Goal: Find specific page/section: Find specific page/section

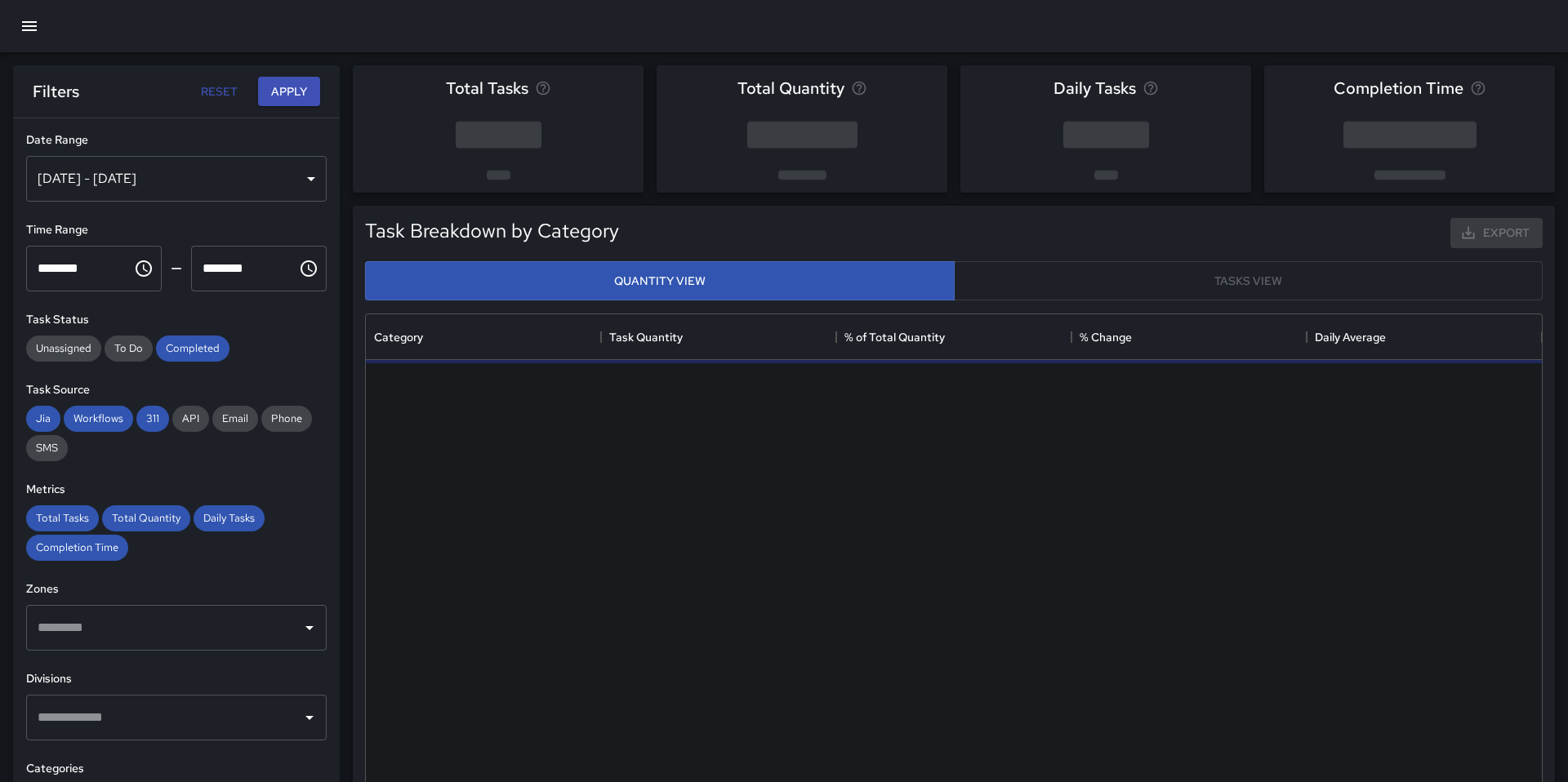
scroll to position [488, 1176]
click at [27, 29] on icon "button" at bounding box center [30, 26] width 20 height 20
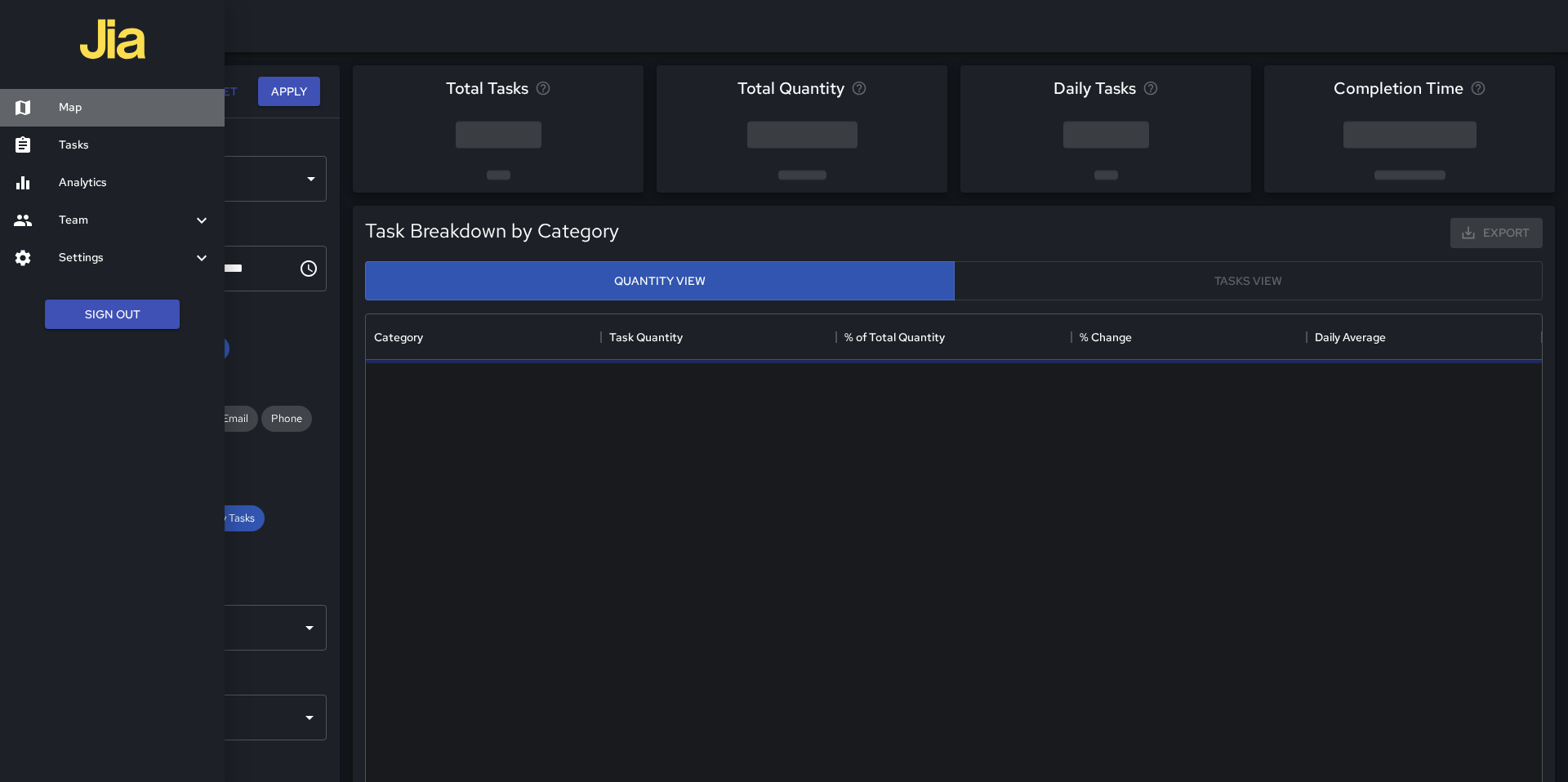
click at [60, 106] on h6 "Map" at bounding box center [135, 108] width 153 height 18
